Goal: Task Accomplishment & Management: Manage account settings

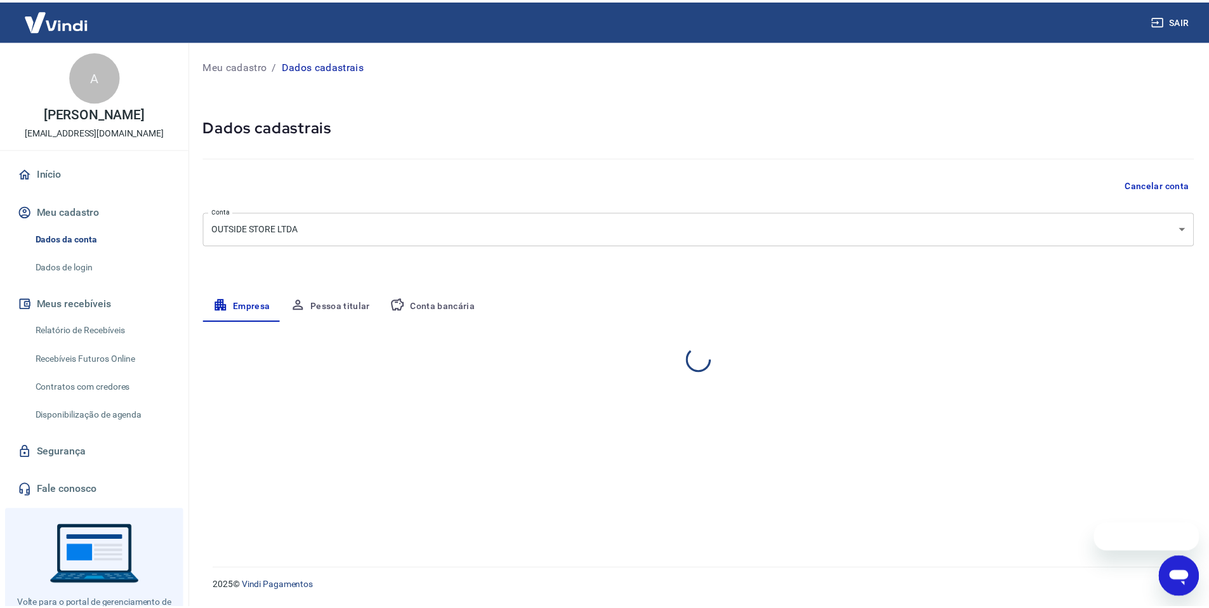
scroll to position [1, 0]
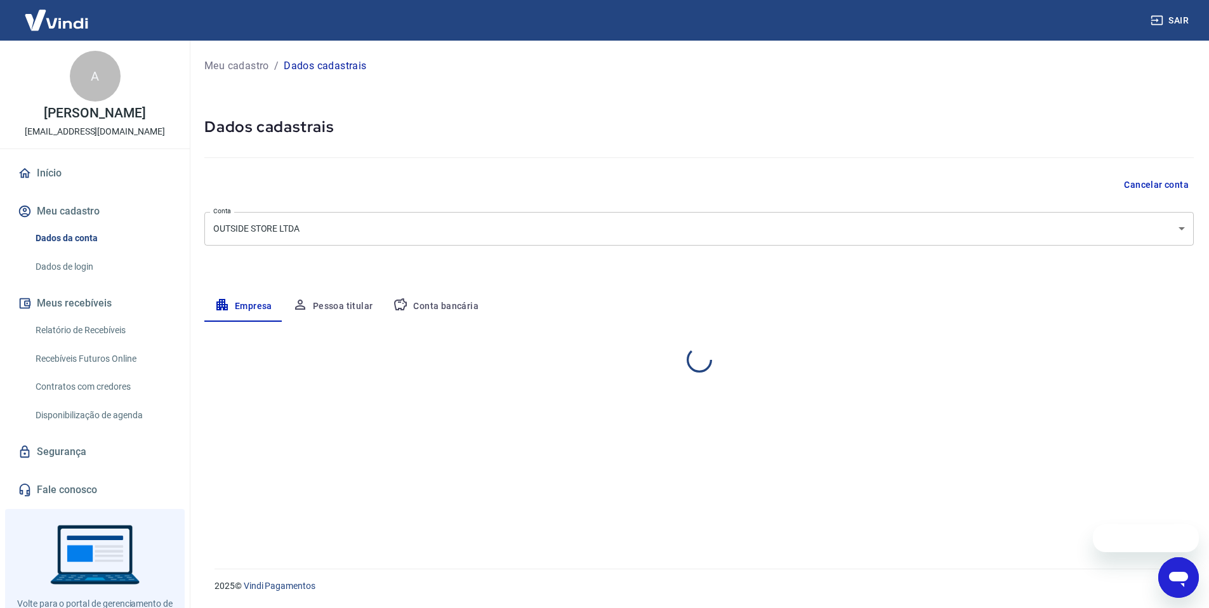
select select "ES"
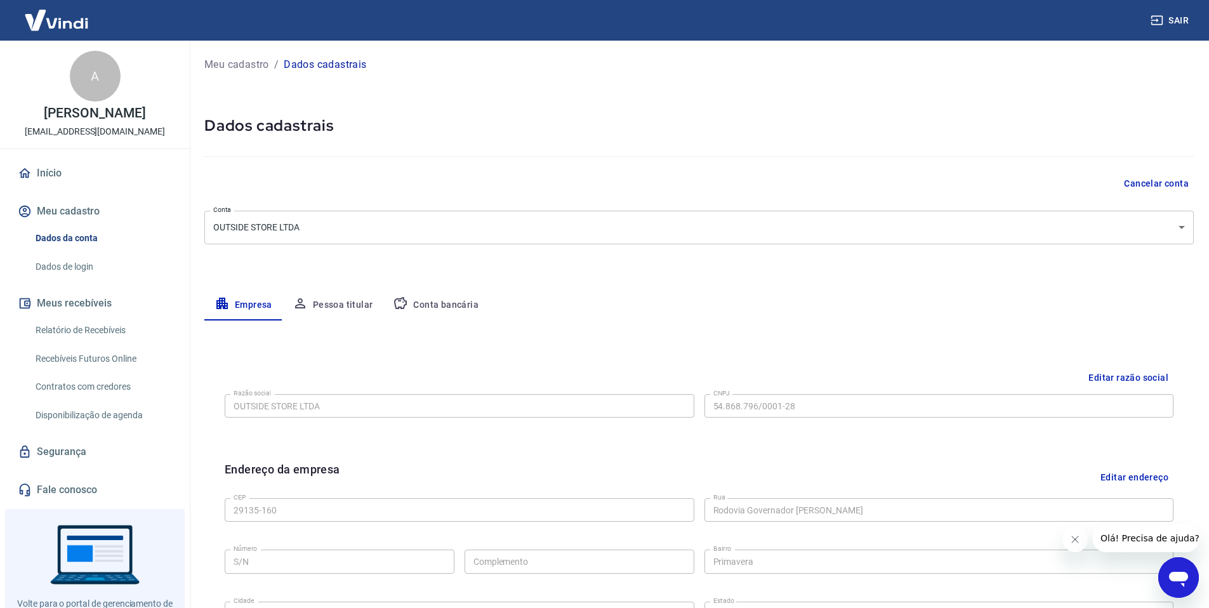
scroll to position [0, 0]
click at [705, 151] on div at bounding box center [699, 155] width 990 height 36
click at [440, 305] on button "Conta bancária" at bounding box center [436, 306] width 106 height 30
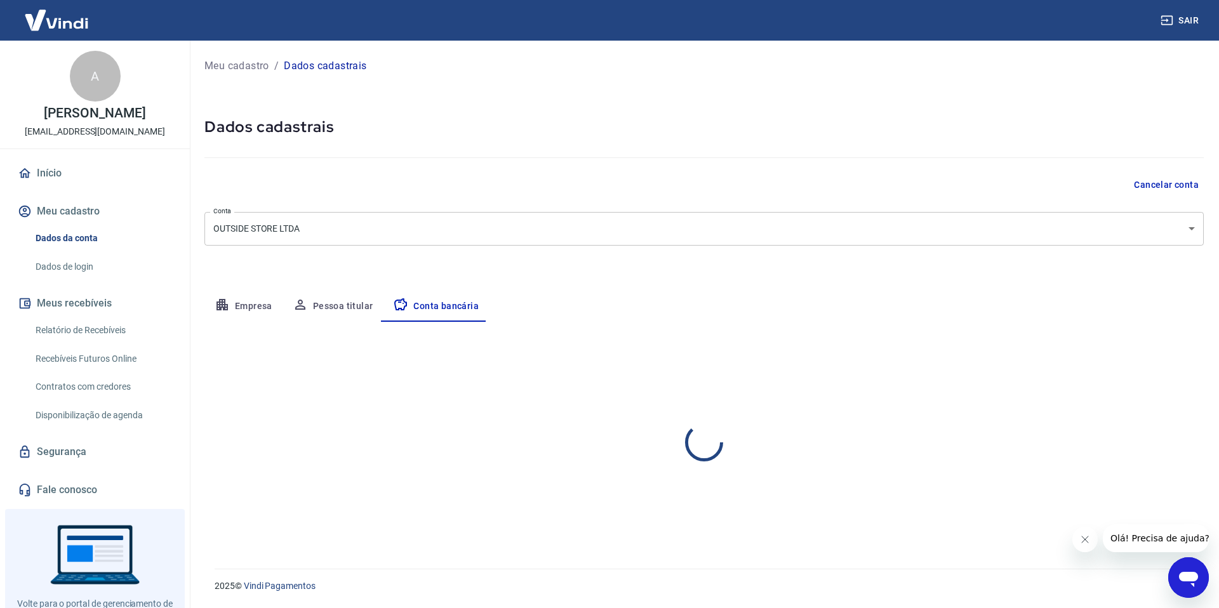
select select "1"
click at [1113, 356] on button "Editar conta bancária" at bounding box center [1151, 359] width 106 height 24
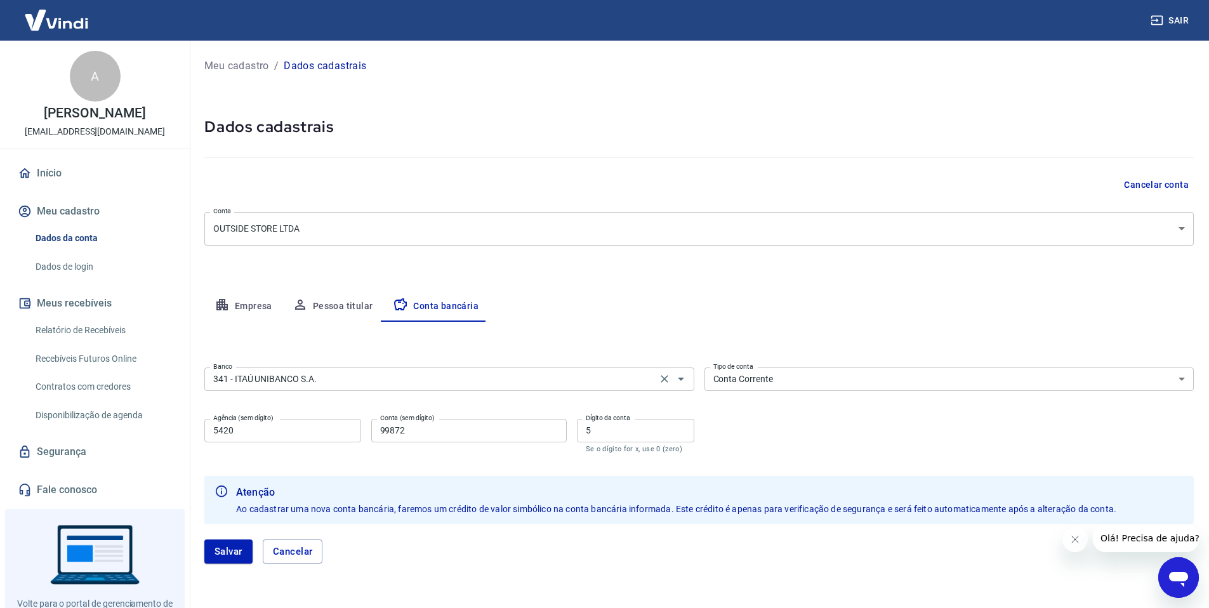
scroll to position [41, 0]
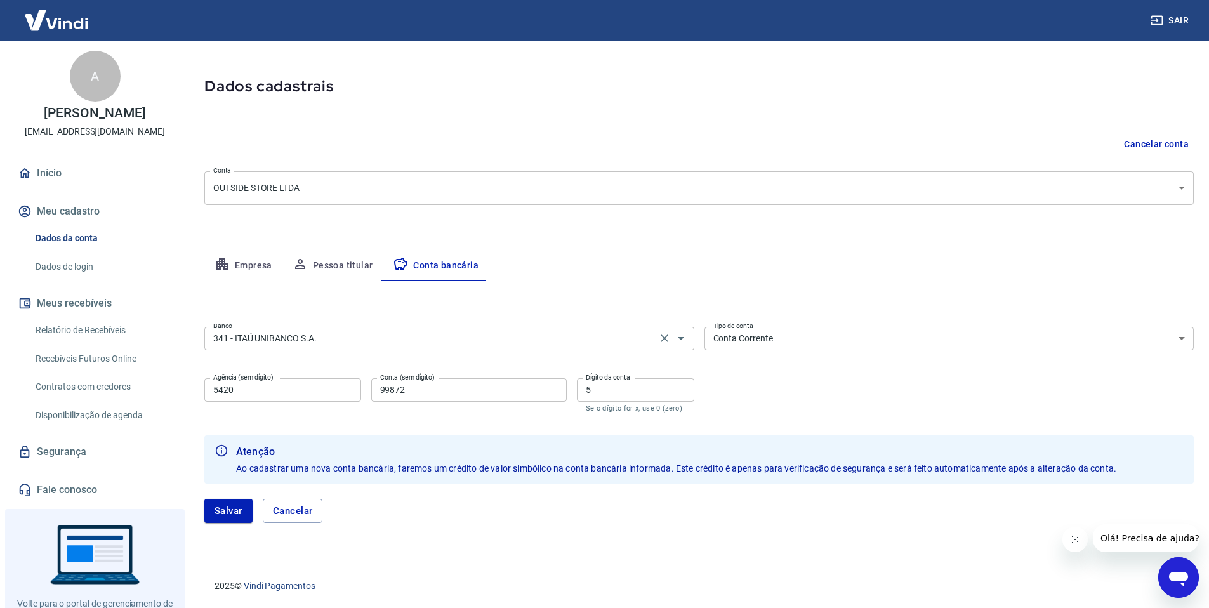
click at [434, 336] on input "341 - ITAÚ UNIBANCO S.A." at bounding box center [430, 339] width 445 height 16
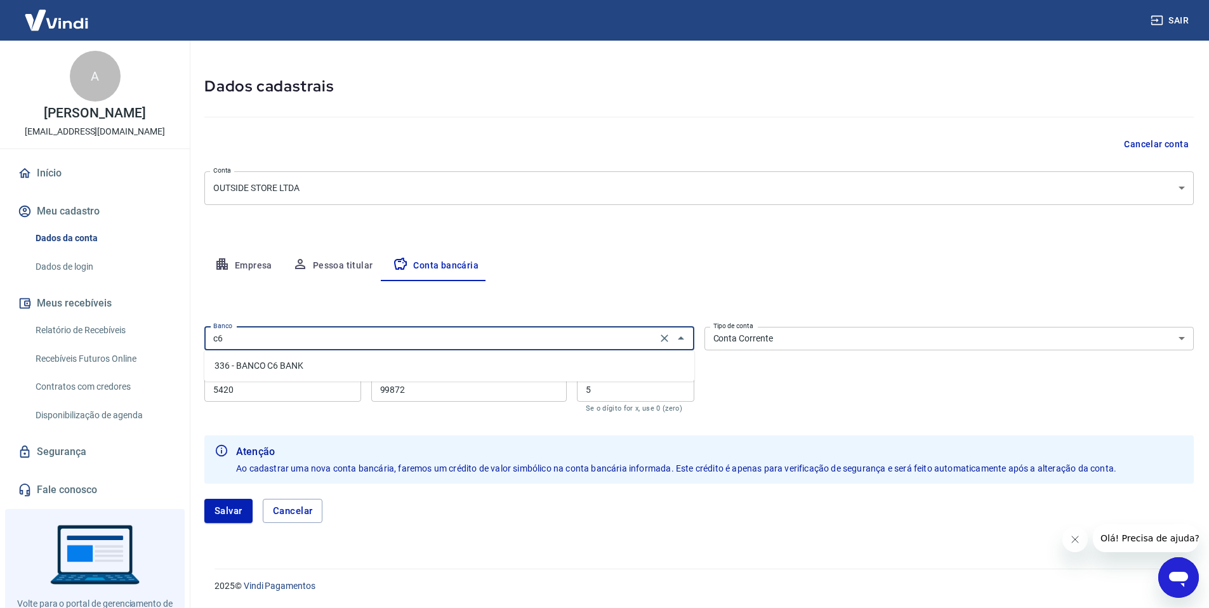
scroll to position [0, 0]
click at [354, 369] on li "336 - BANCO C6 BANK" at bounding box center [449, 366] width 490 height 21
type input "336 - BANCO C6 BANK"
click at [832, 337] on select "Conta Corrente Conta Poupança" at bounding box center [950, 338] width 490 height 23
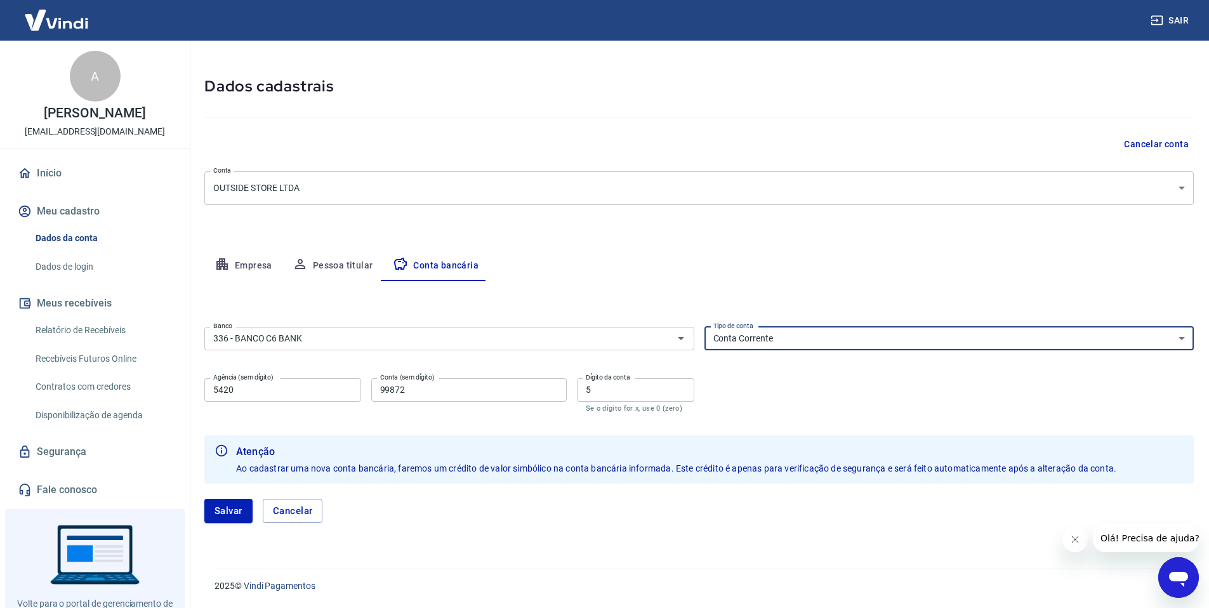
click at [306, 393] on input "5420" at bounding box center [282, 389] width 157 height 23
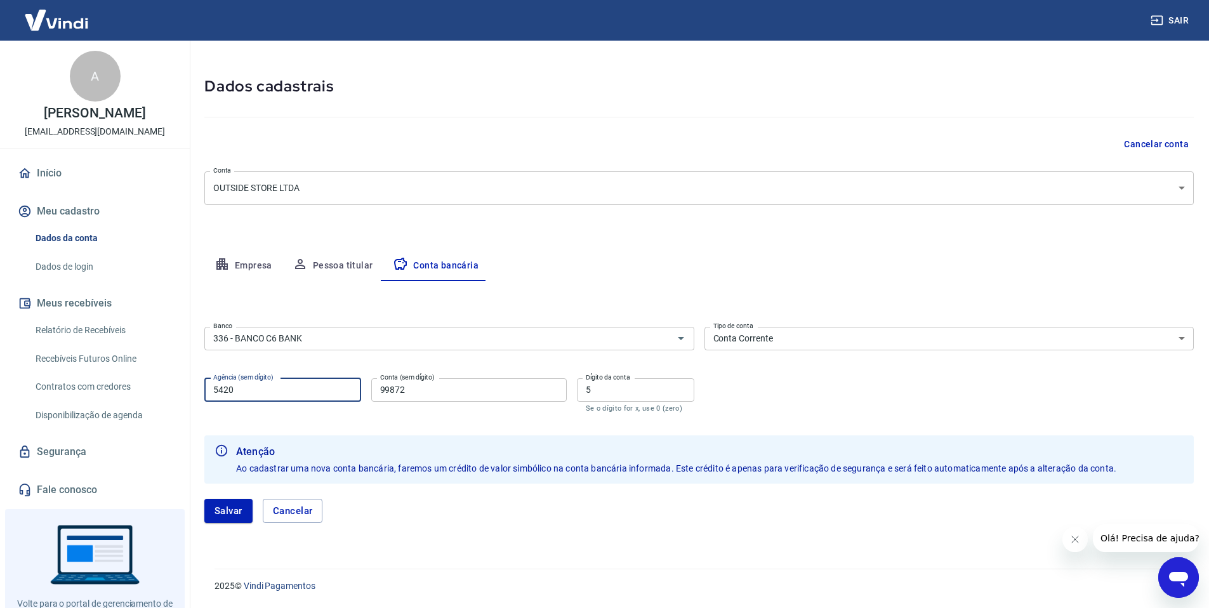
click at [306, 393] on input "5420" at bounding box center [282, 389] width 157 height 23
type input "0001"
type input "38544584"
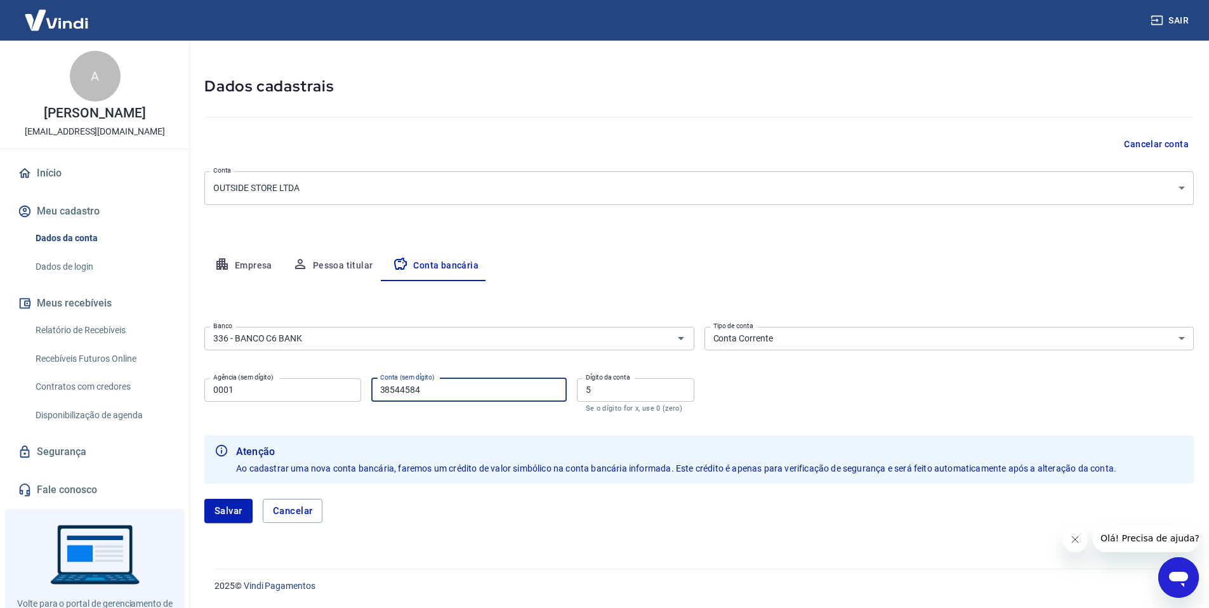
click at [642, 396] on input "5" at bounding box center [635, 389] width 117 height 23
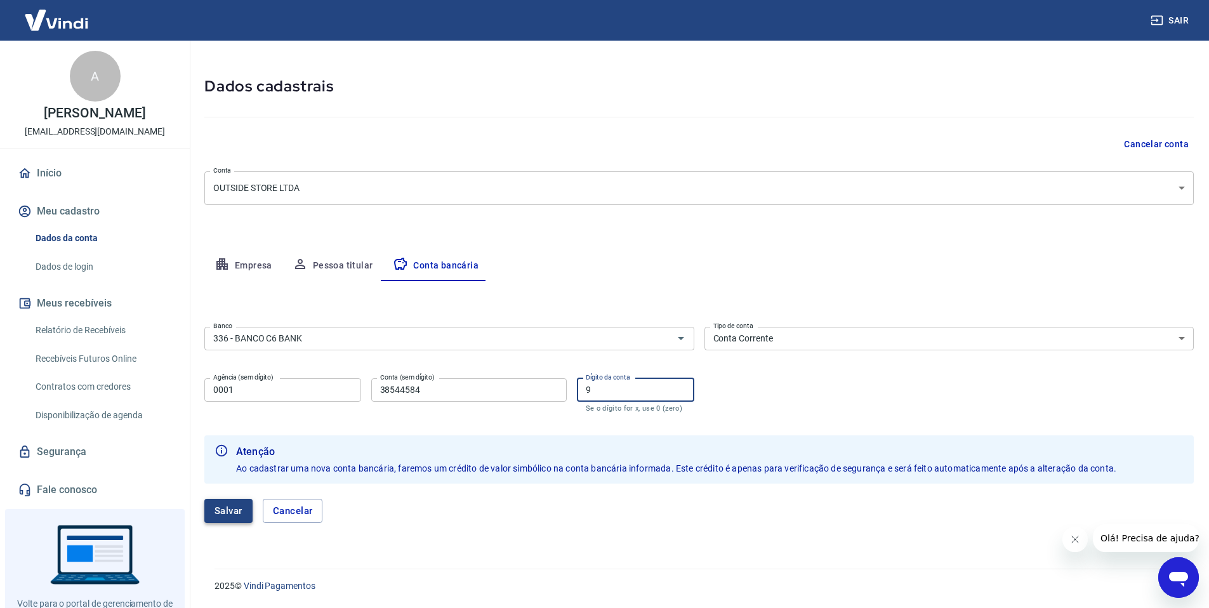
type input "9"
click at [225, 516] on button "Salvar" at bounding box center [228, 511] width 48 height 24
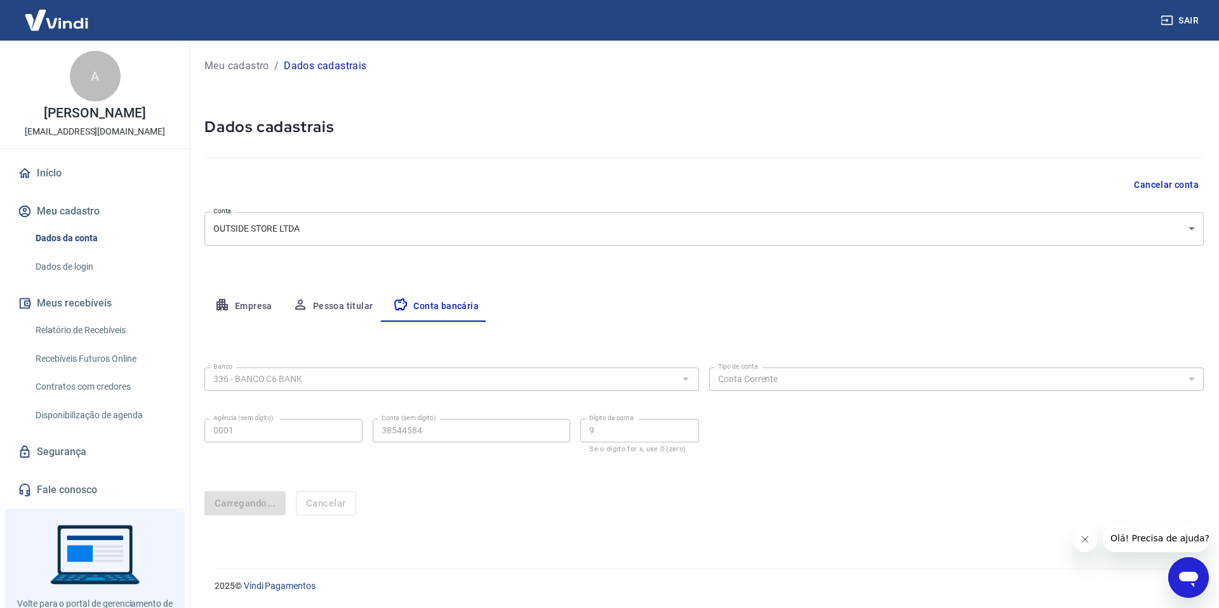
select select "1"
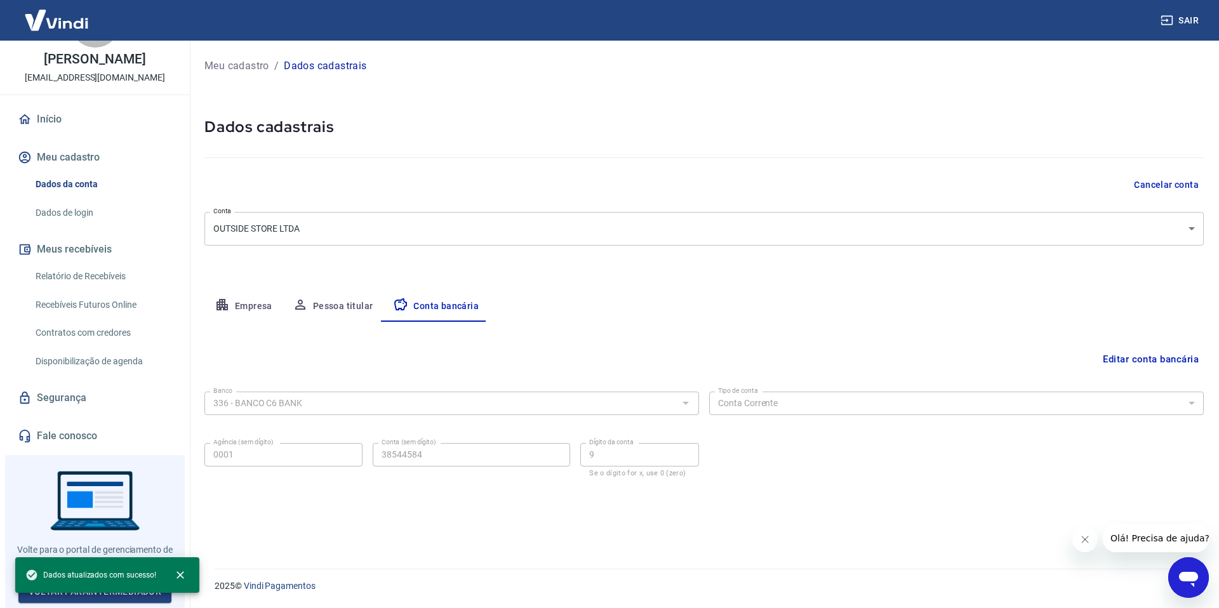
scroll to position [63, 0]
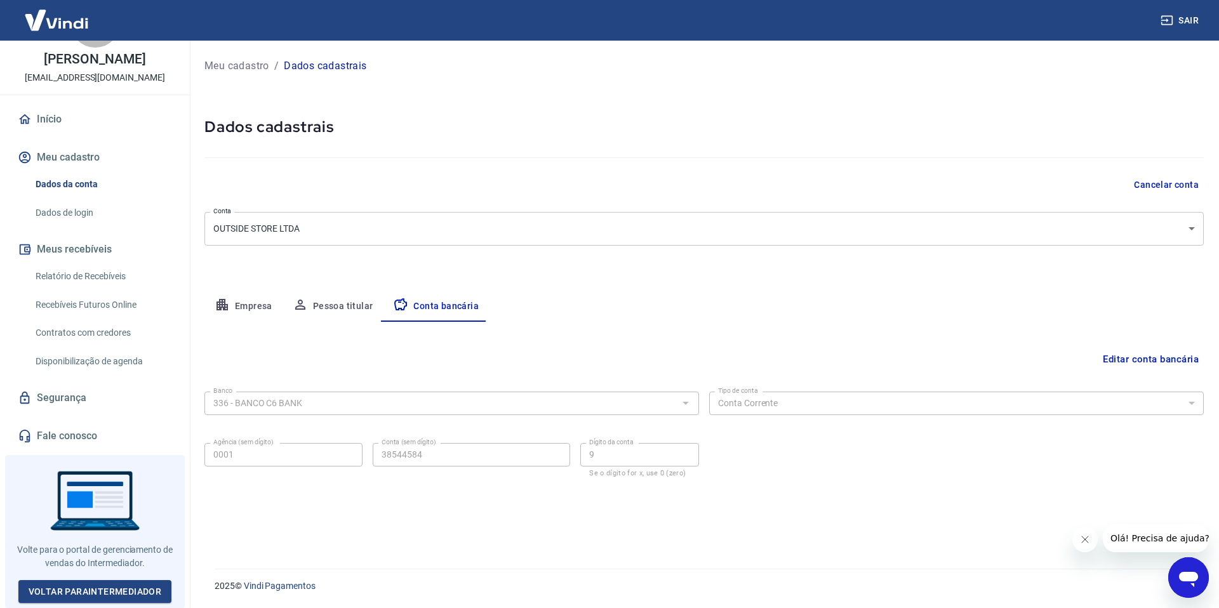
click at [124, 309] on link "Recebíveis Futuros Online" at bounding box center [102, 305] width 144 height 26
click at [315, 300] on button "Pessoa titular" at bounding box center [333, 306] width 101 height 30
click at [256, 303] on button "Empresa" at bounding box center [243, 306] width 78 height 30
select select "ES"
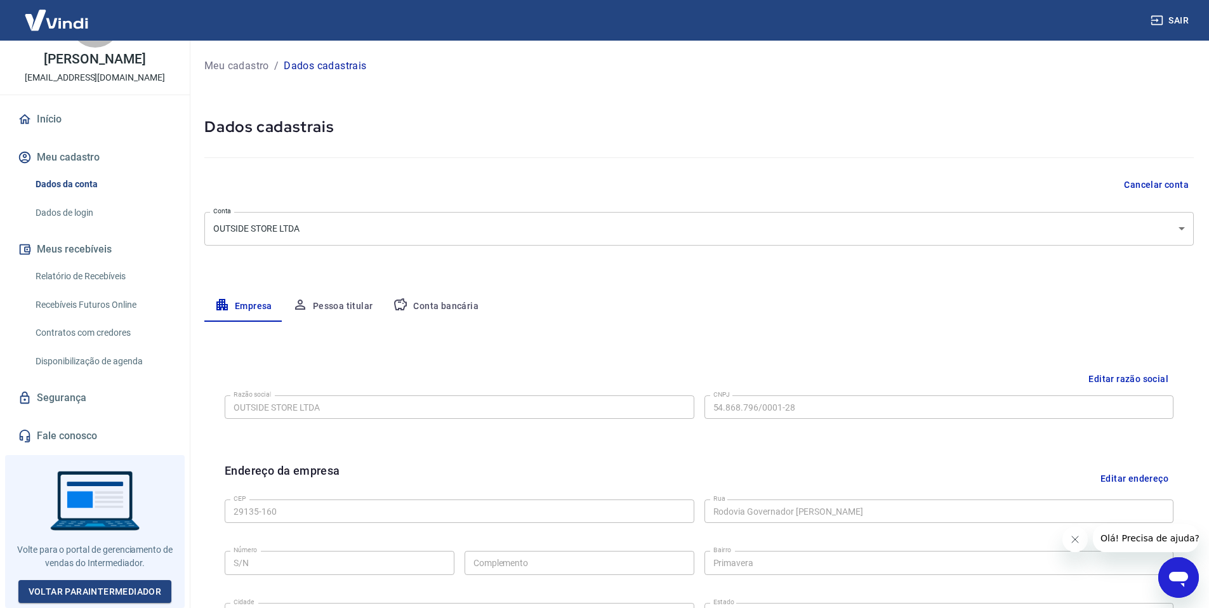
click at [456, 306] on button "Conta bancária" at bounding box center [436, 306] width 106 height 30
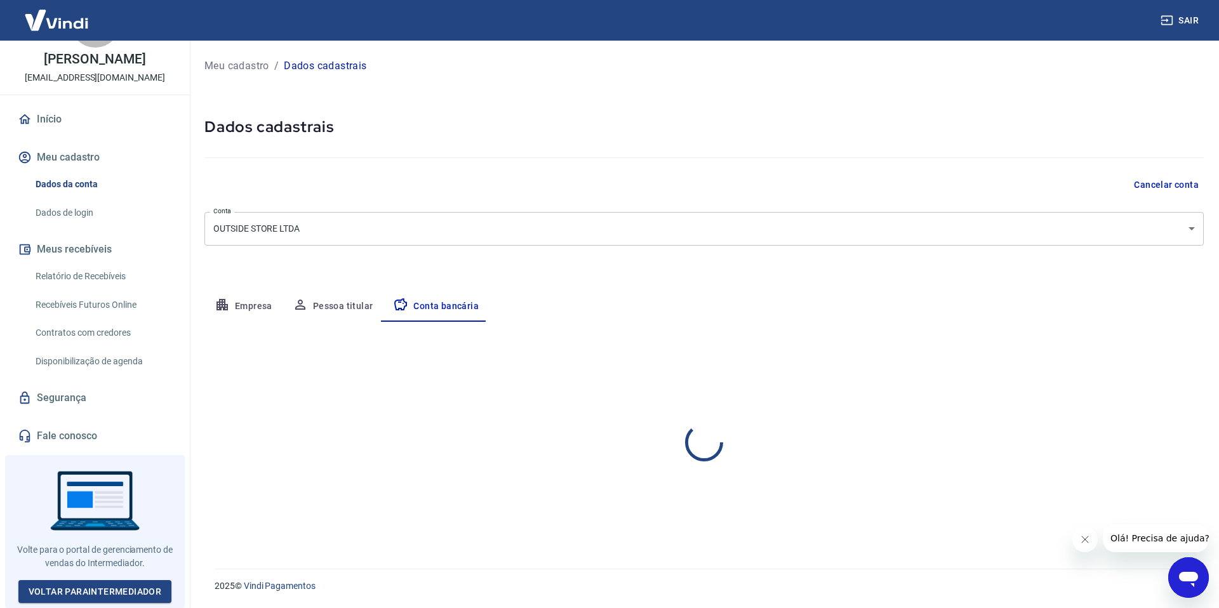
select select "1"
click at [50, 119] on link "Início" at bounding box center [94, 119] width 159 height 28
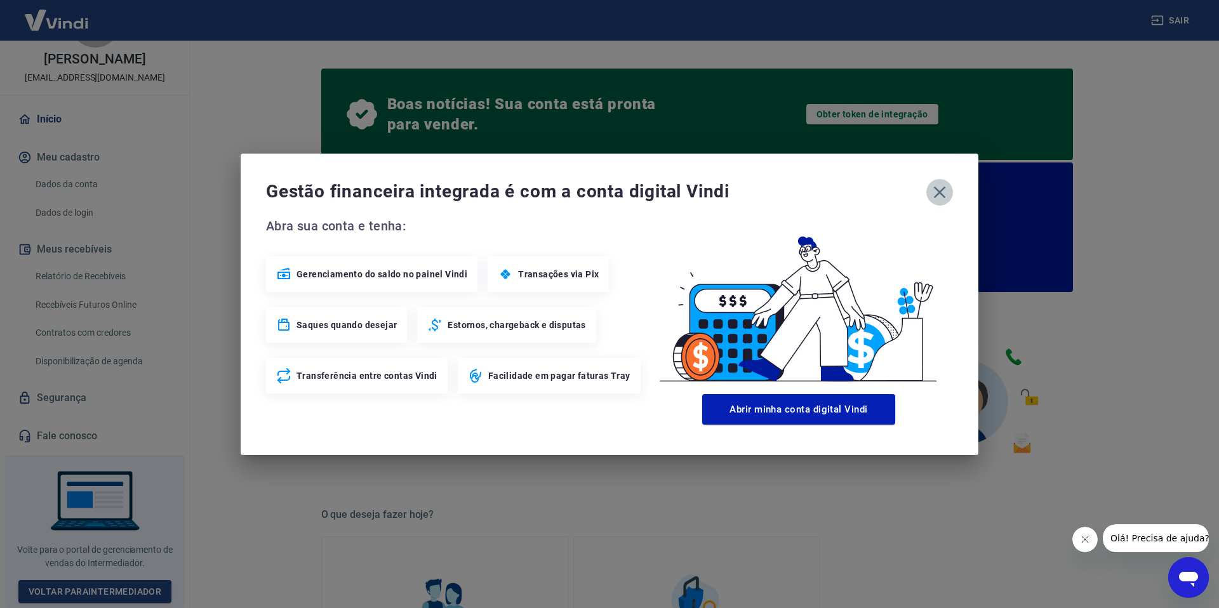
click at [941, 192] on icon "button" at bounding box center [940, 192] width 12 height 12
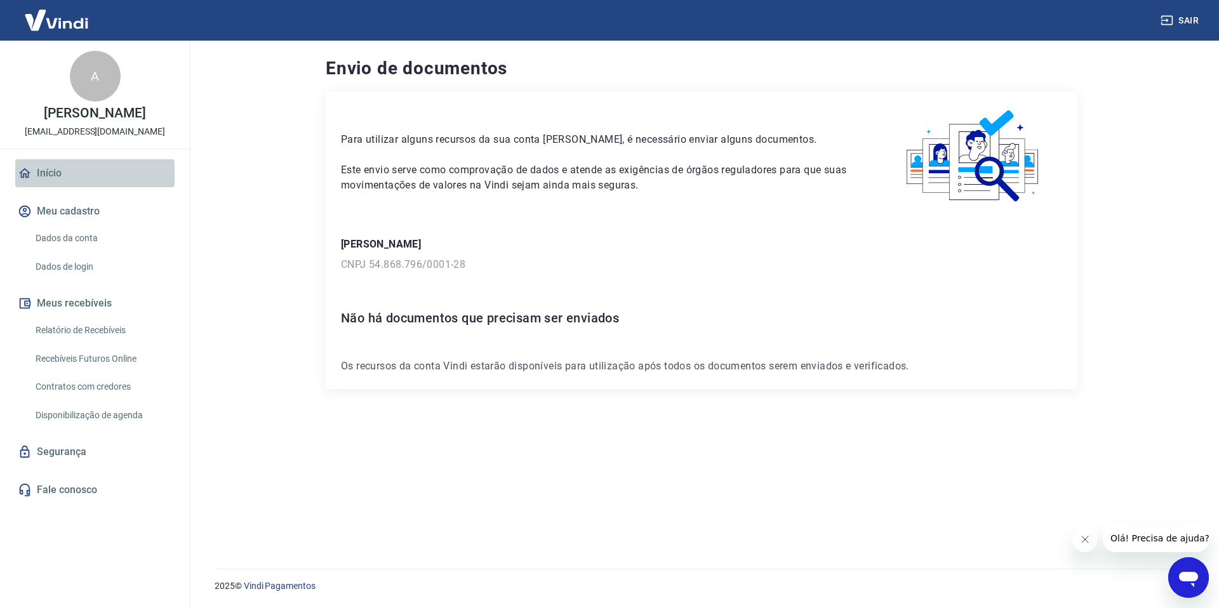
click at [100, 187] on link "Início" at bounding box center [94, 173] width 159 height 28
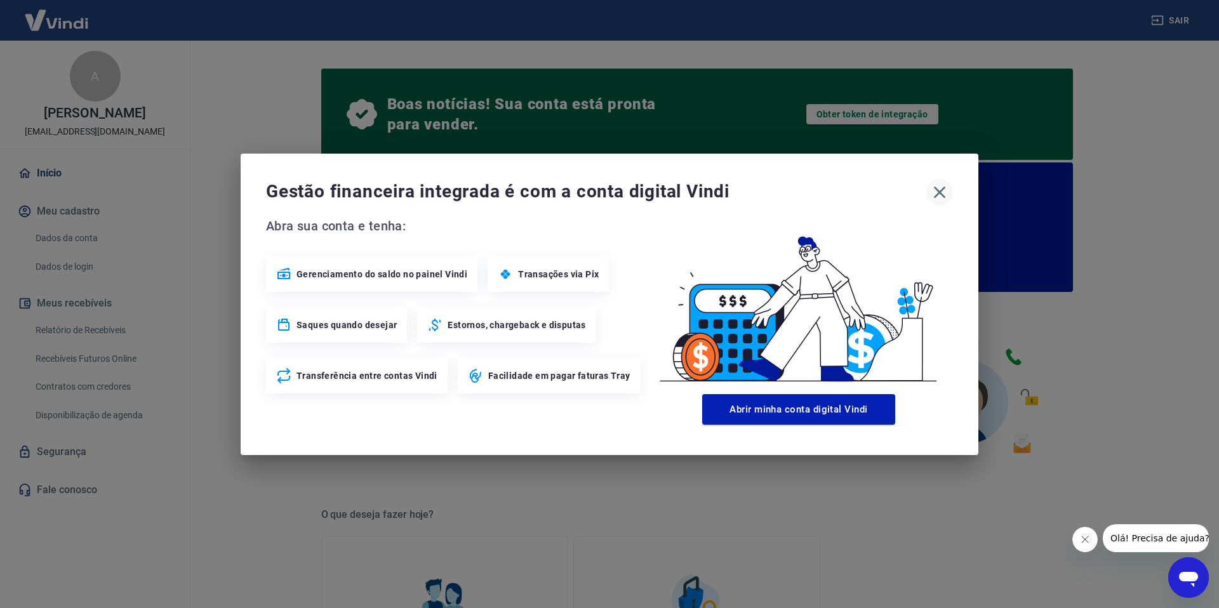
click at [943, 197] on icon "button" at bounding box center [939, 192] width 20 height 20
